Goal: Complete application form: Complete application form

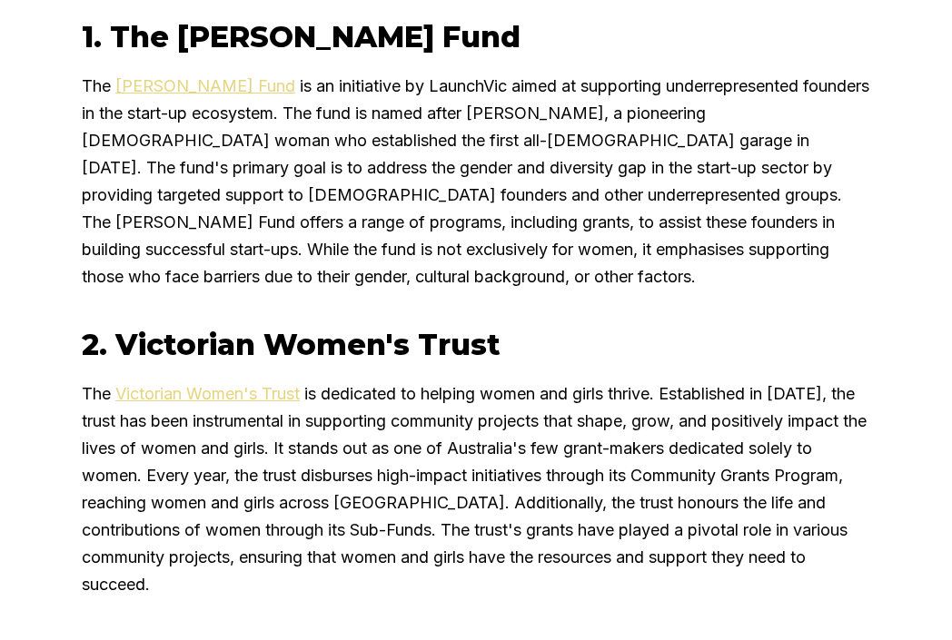
scroll to position [2329, 0]
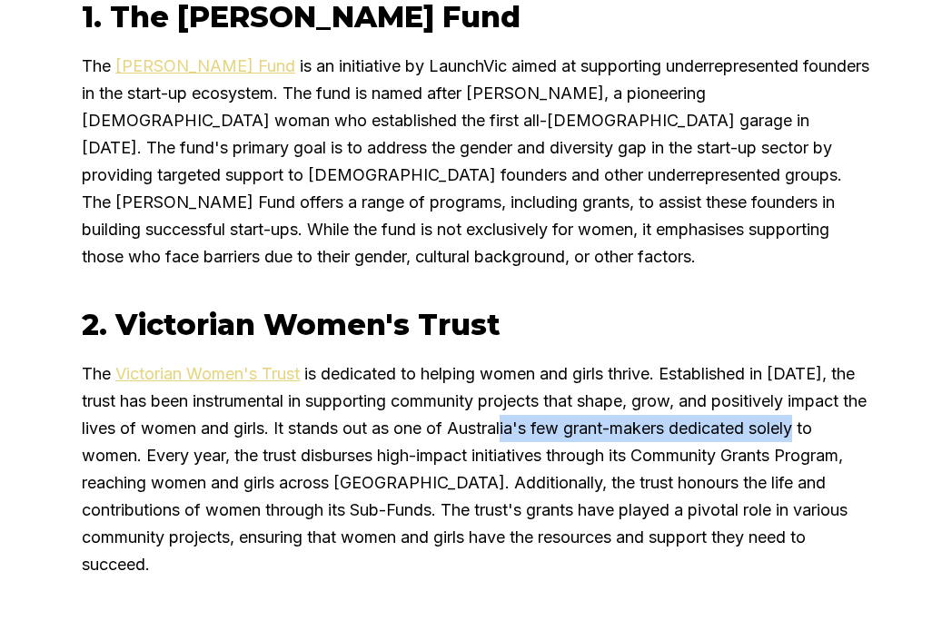
drag, startPoint x: 555, startPoint y: 237, endPoint x: 855, endPoint y: 240, distance: 299.7
click at [855, 361] on p "The Victorian Women's Trust is dedicated to helping women and girls thrive. Est…" at bounding box center [476, 470] width 788 height 218
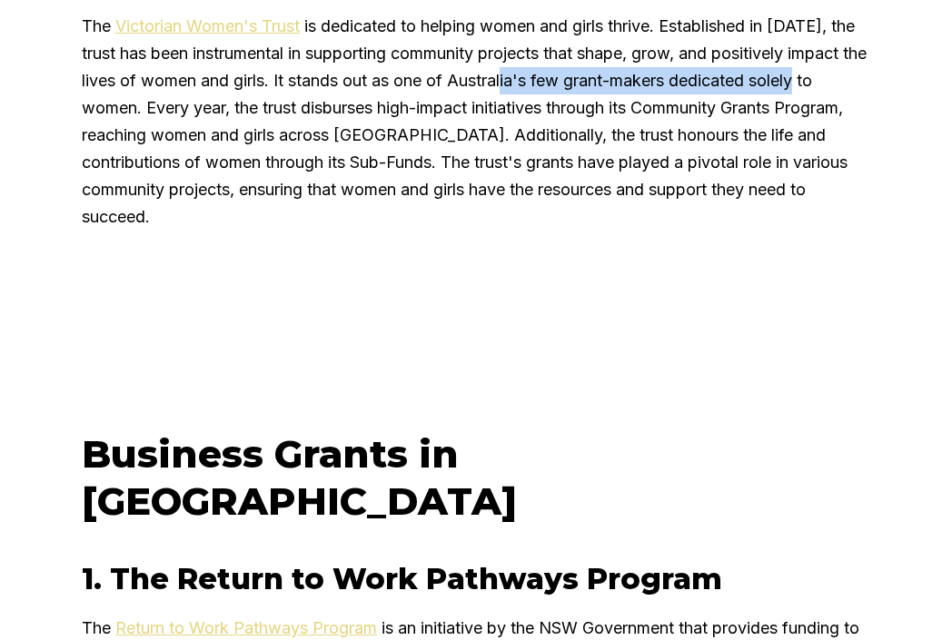
scroll to position [2332, 0]
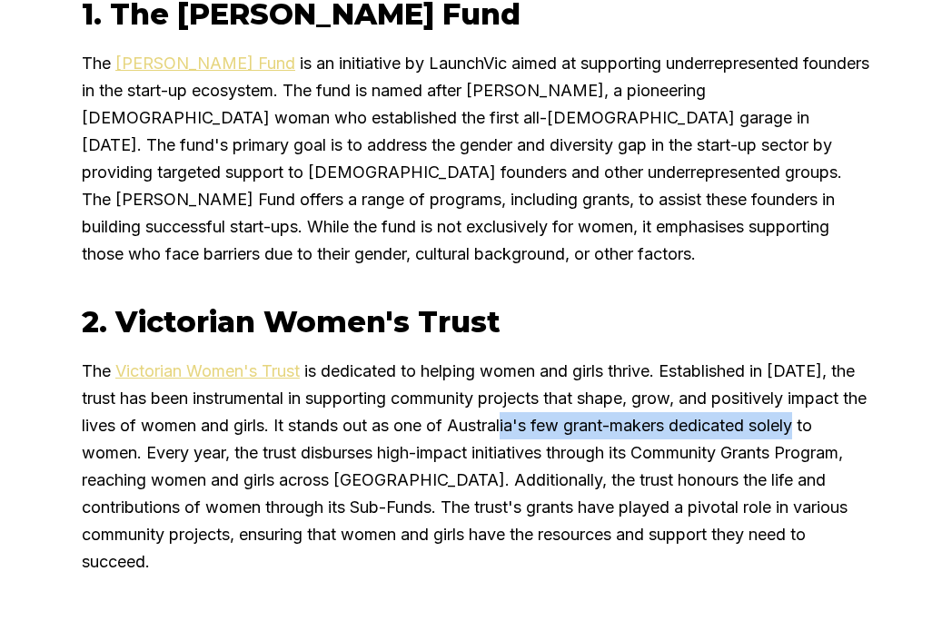
click at [261, 361] on link "Victorian Women's Trust" at bounding box center [207, 370] width 184 height 19
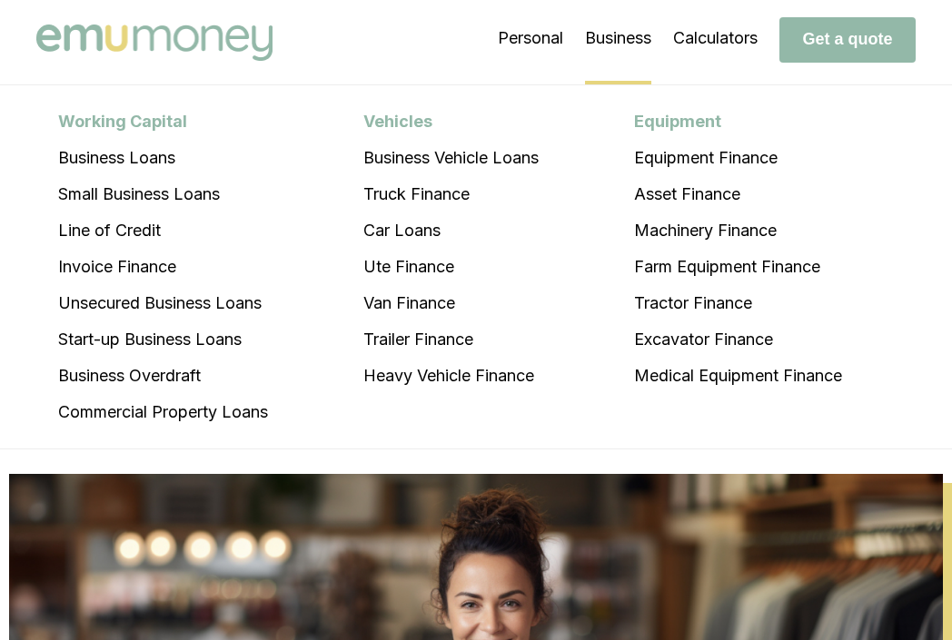
scroll to position [0, 0]
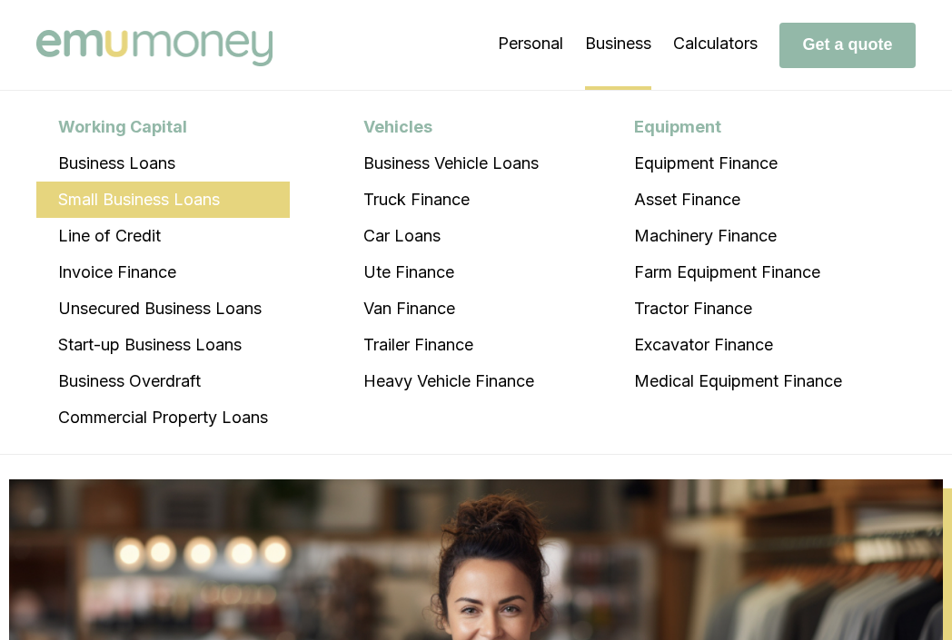
click at [143, 206] on li "Small Business Loans" at bounding box center [162, 200] width 253 height 36
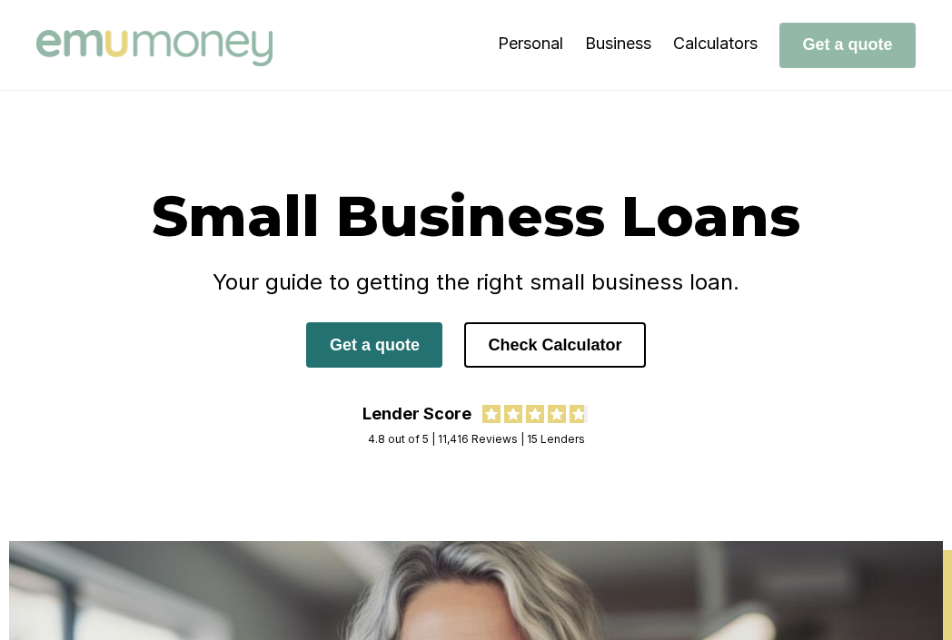
click at [375, 345] on button "Get a quote" at bounding box center [374, 344] width 136 height 45
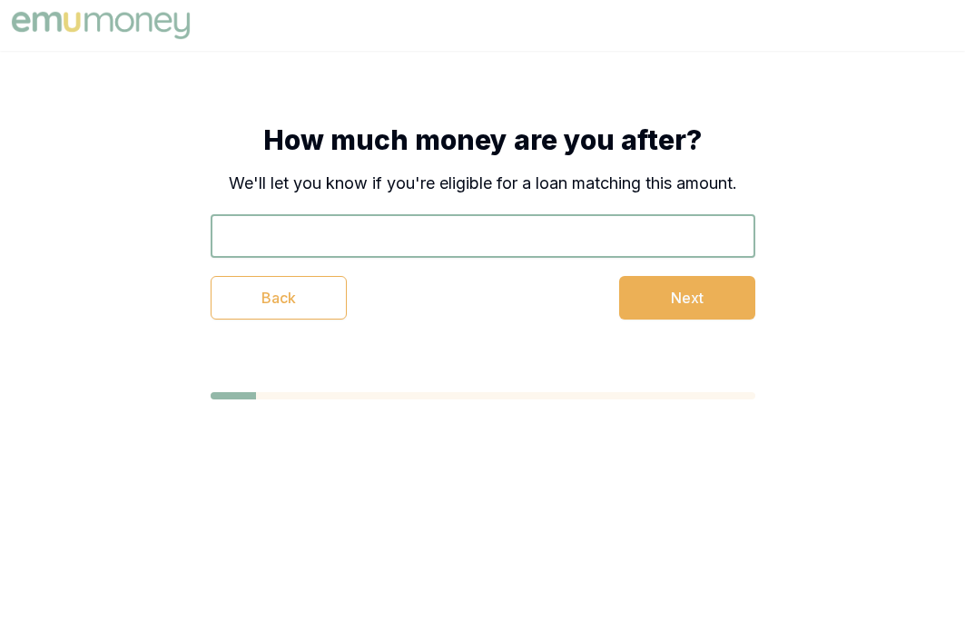
click at [414, 248] on input "text" at bounding box center [483, 236] width 545 height 44
type input "$5,000"
click at [736, 311] on button "Next" at bounding box center [687, 298] width 136 height 44
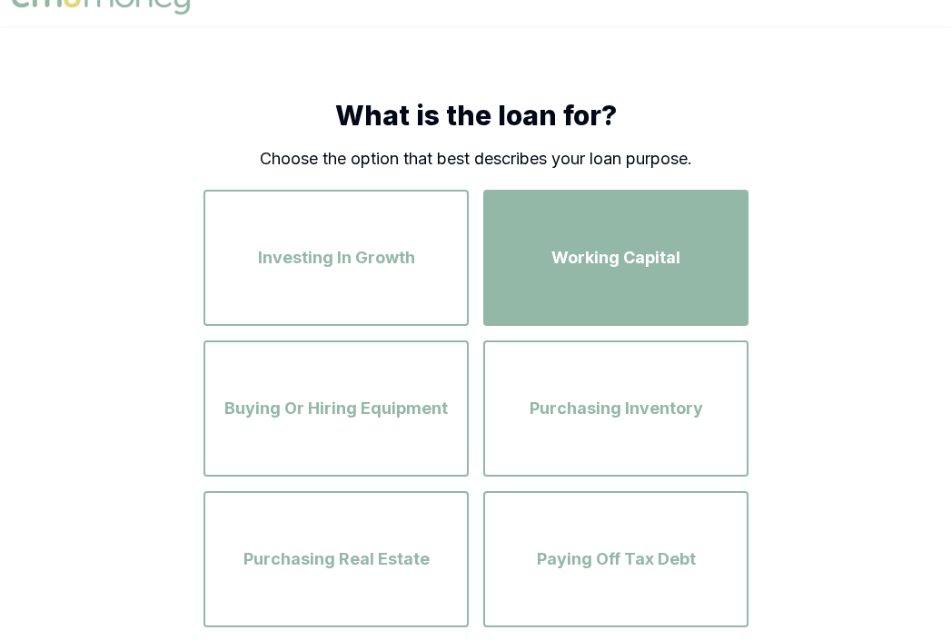
scroll to position [25, 0]
click at [691, 281] on div "Working Capital" at bounding box center [615, 258] width 232 height 104
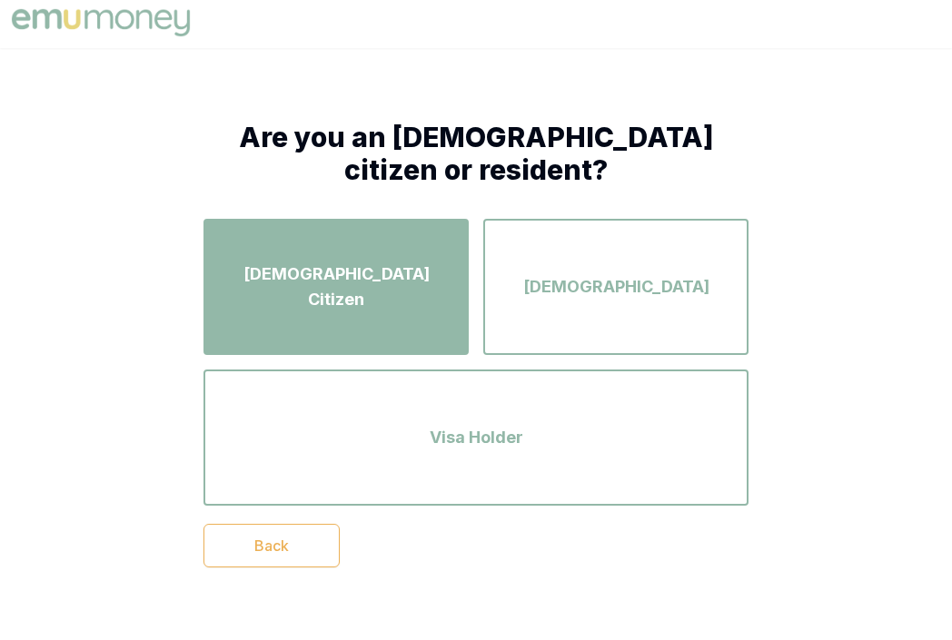
scroll to position [4, 0]
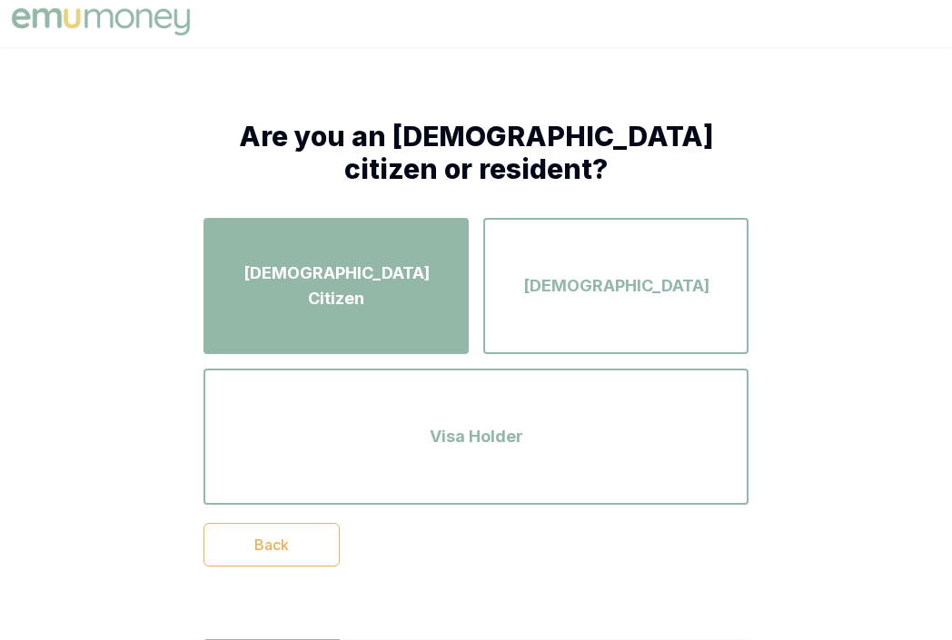
click at [346, 300] on div "Australian Citizen" at bounding box center [336, 286] width 232 height 104
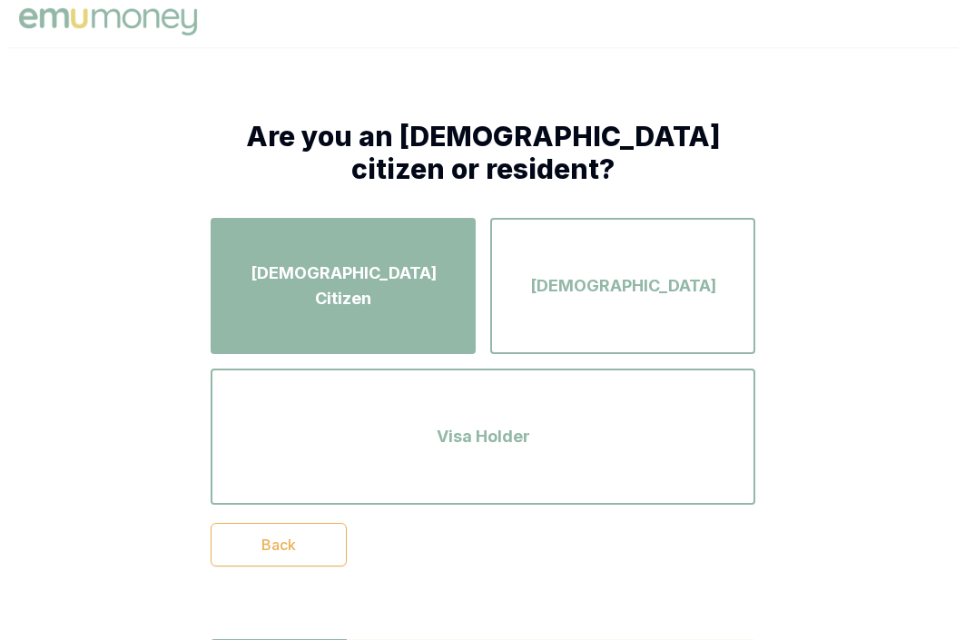
scroll to position [0, 0]
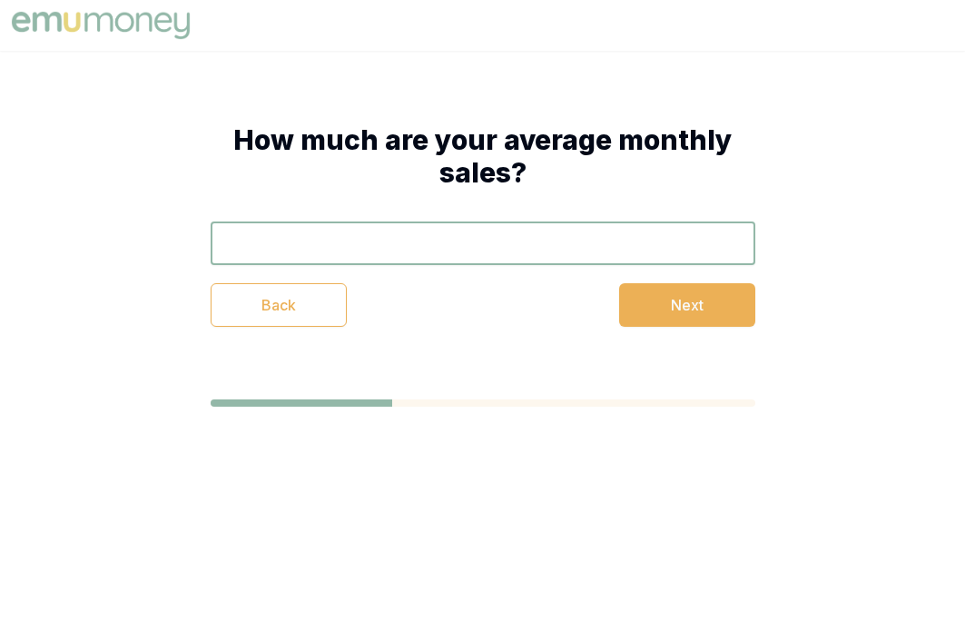
click at [684, 246] on input "text" at bounding box center [483, 244] width 545 height 44
click at [688, 310] on button "Next" at bounding box center [687, 305] width 136 height 44
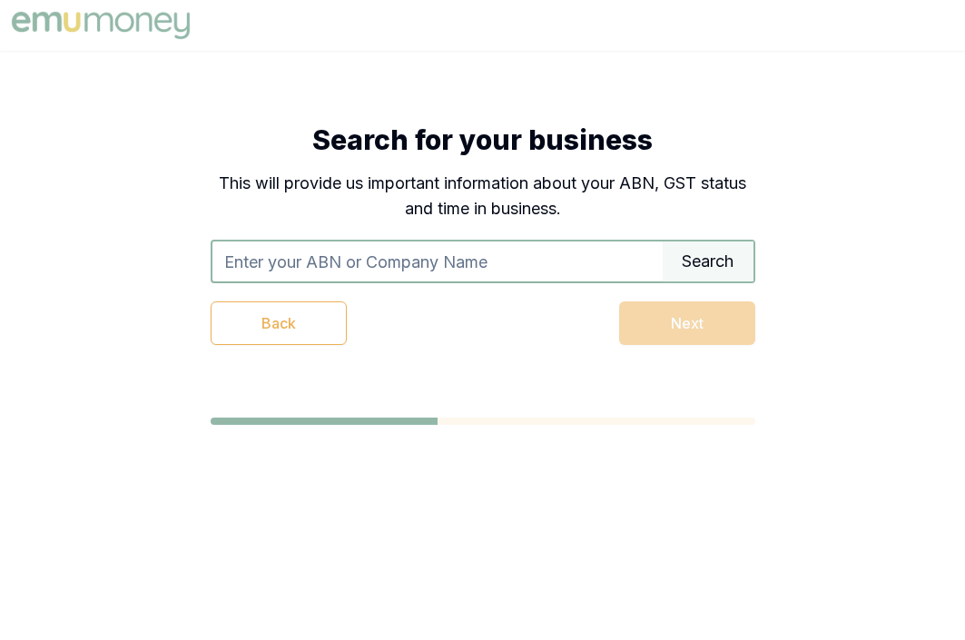
click at [603, 272] on input "text" at bounding box center [438, 262] width 450 height 40
type input "NATIVE NATURE"
click at [739, 321] on div "Back Next" at bounding box center [483, 324] width 545 height 44
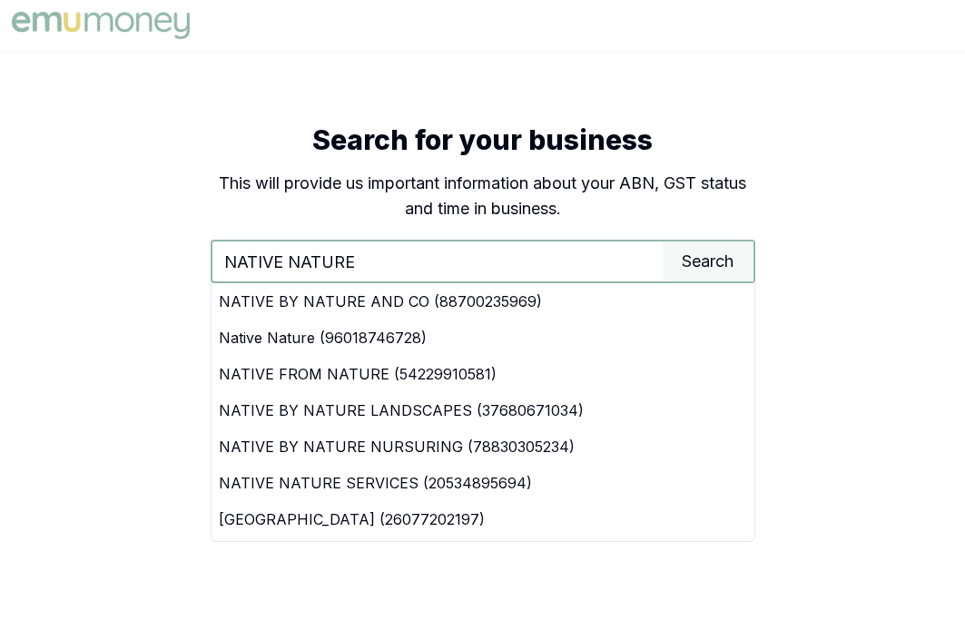
click at [862, 306] on div "Search for your business This will provide us important information about your …" at bounding box center [482, 274] width 965 height 447
click at [90, 26] on img at bounding box center [100, 25] width 187 height 36
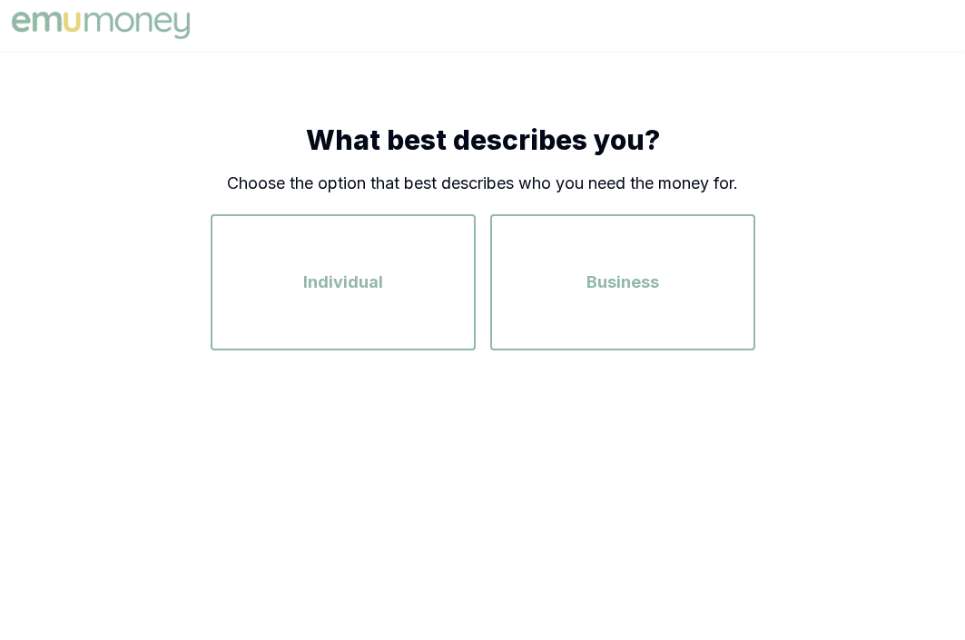
click at [59, 17] on img at bounding box center [100, 25] width 187 height 36
